Goal: Information Seeking & Learning: Learn about a topic

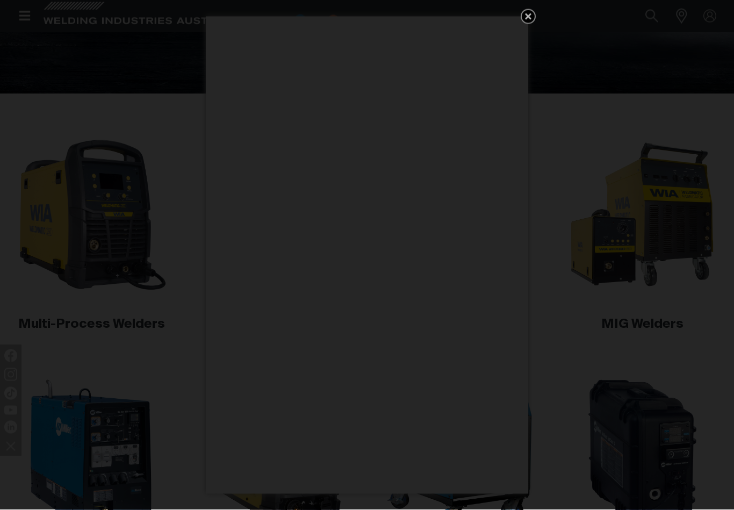
scroll to position [246, 0]
click at [529, 20] on icon "Get 5 WIA Welding Guides Free!" at bounding box center [528, 16] width 6 height 6
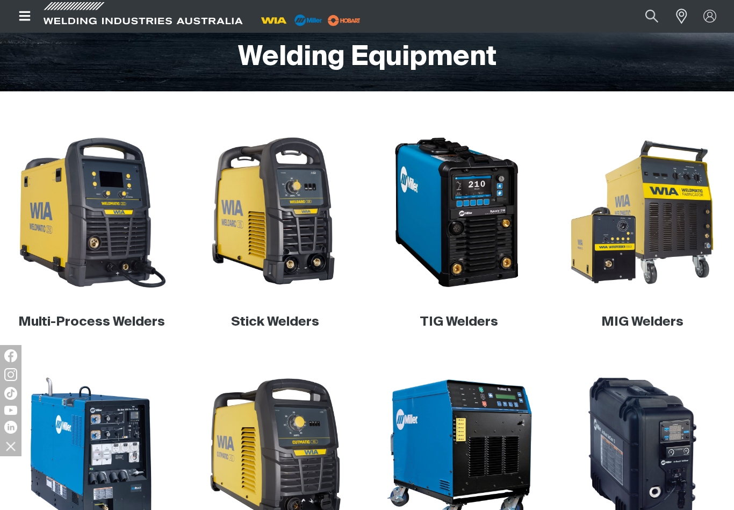
click at [85, 247] on img at bounding box center [92, 212] width 156 height 156
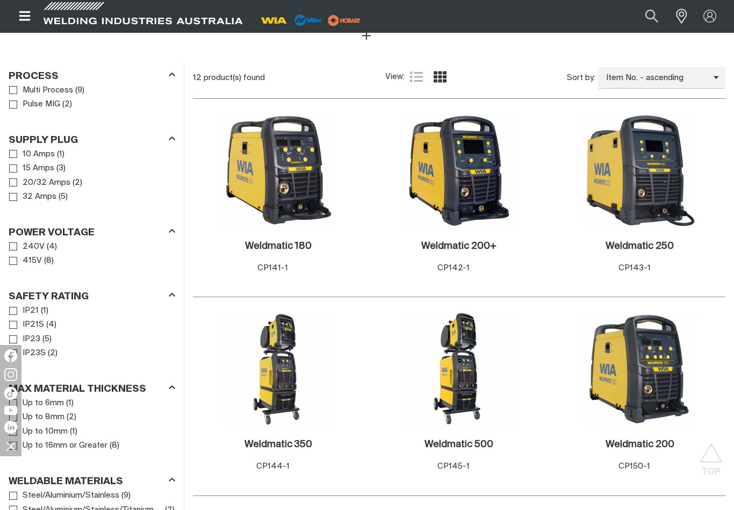
scroll to position [510, 0]
click at [289, 177] on img at bounding box center [278, 170] width 115 height 115
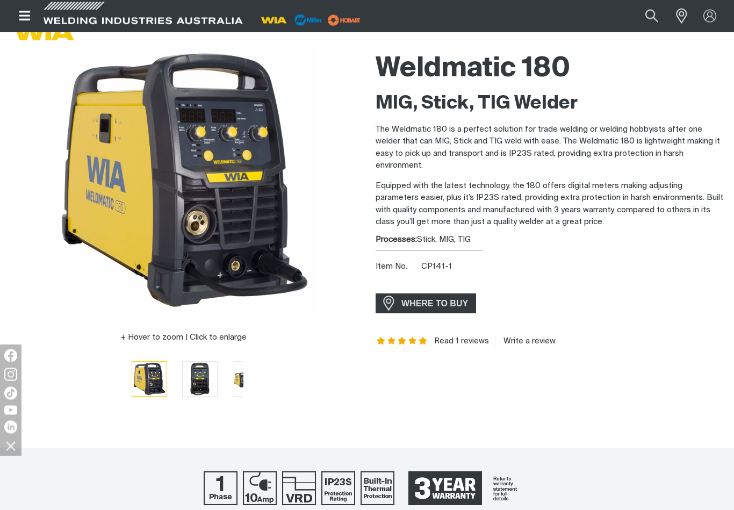
scroll to position [75, 0]
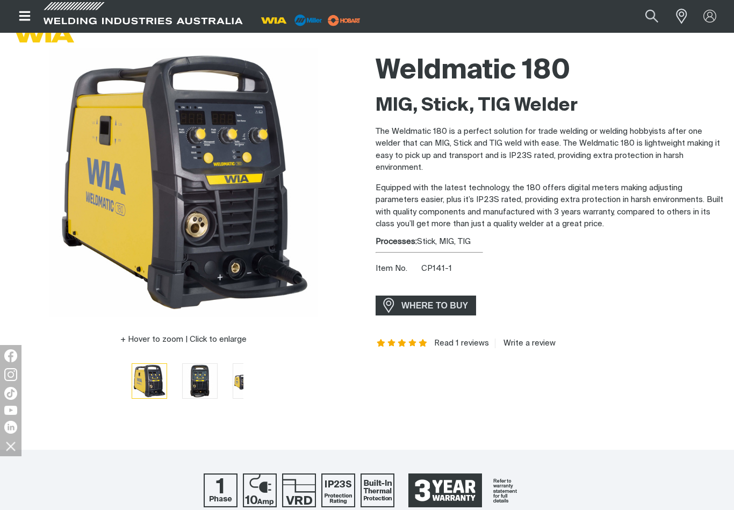
click at [428, 297] on span "WHERE TO BUY" at bounding box center [435, 305] width 81 height 17
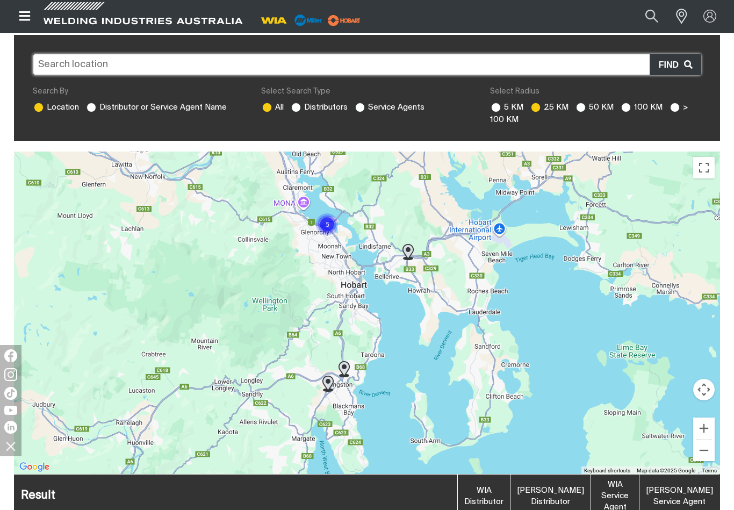
scroll to position [240, 0]
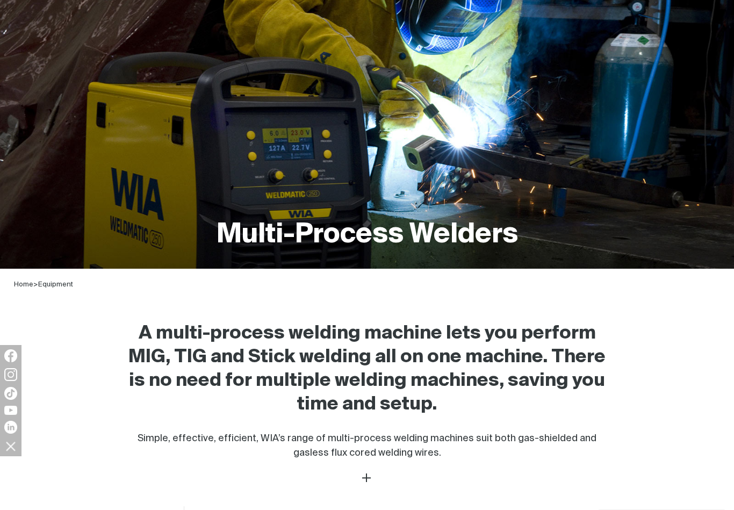
scroll to position [74, 0]
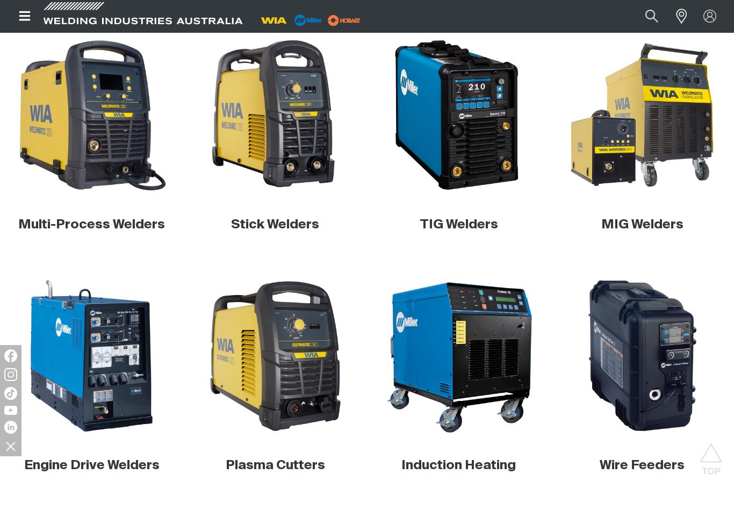
scroll to position [339, 0]
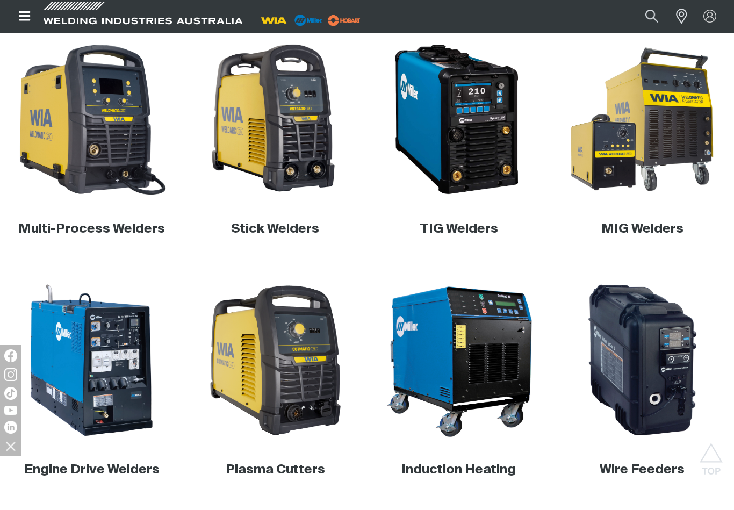
click at [84, 137] on img at bounding box center [92, 119] width 156 height 156
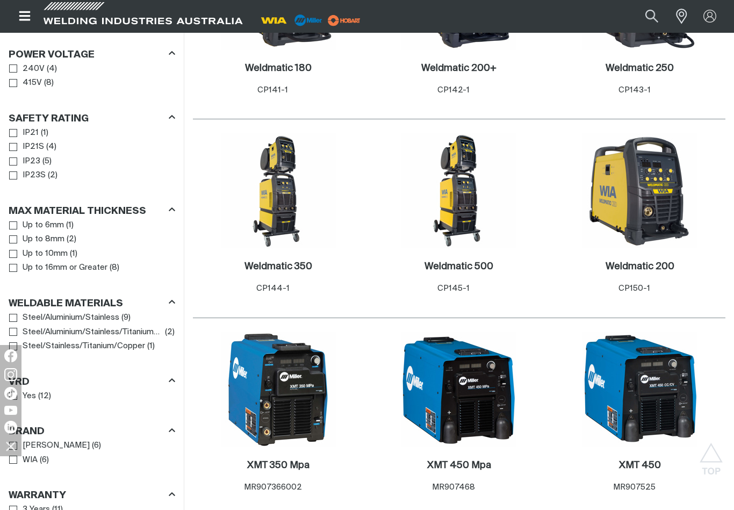
scroll to position [688, 0]
click at [11, 241] on span "Max Material Thickness" at bounding box center [13, 240] width 8 height 8
